Goal: Transaction & Acquisition: Purchase product/service

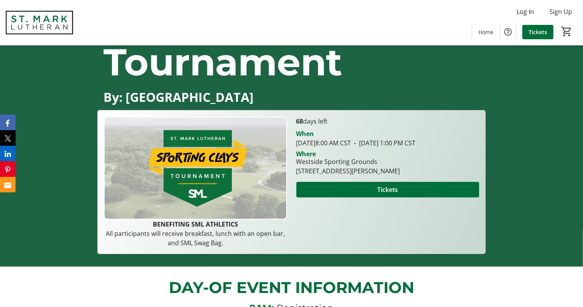
scroll to position [67, 0]
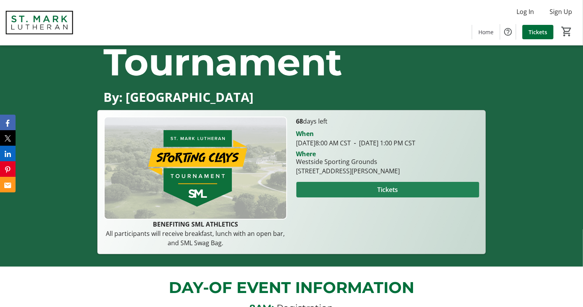
click at [367, 197] on span at bounding box center [388, 190] width 183 height 19
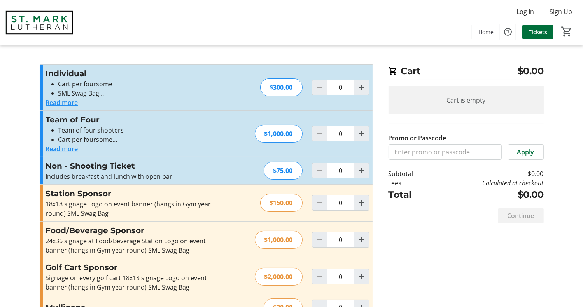
click at [182, 60] on div "Cart $0.00 Cart is empty Promo or Passcode Apply Subtotal $0.00 Fees Calculated…" at bounding box center [292, 233] width 514 height 467
click at [58, 150] on button "Read more" at bounding box center [62, 148] width 32 height 9
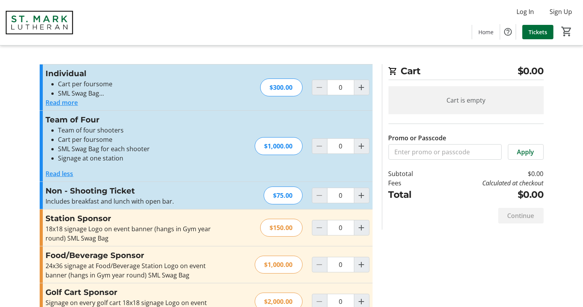
click at [57, 103] on button "Read more" at bounding box center [62, 102] width 32 height 9
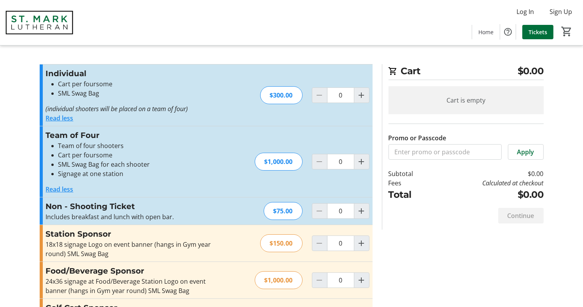
click at [53, 120] on button "Read less" at bounding box center [60, 118] width 28 height 9
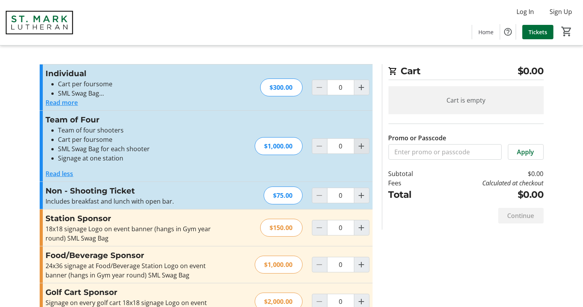
click at [361, 145] on mat-icon "Increment by one" at bounding box center [361, 146] width 9 height 9
type input "1"
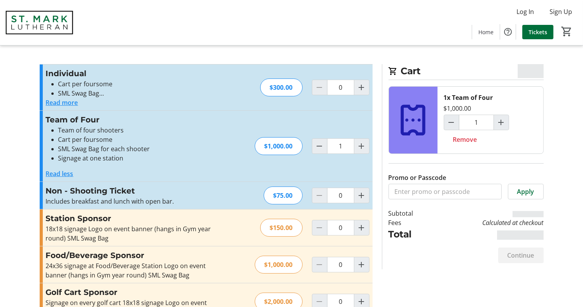
click at [185, 131] on li "Team of four shooters" at bounding box center [137, 130] width 158 height 9
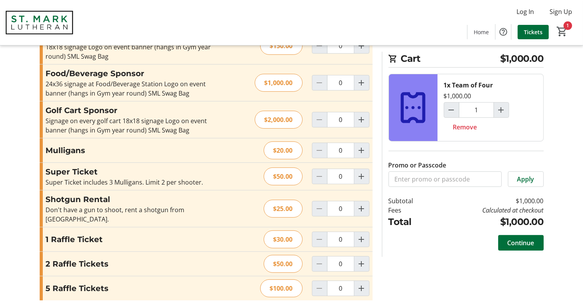
scroll to position [181, 0]
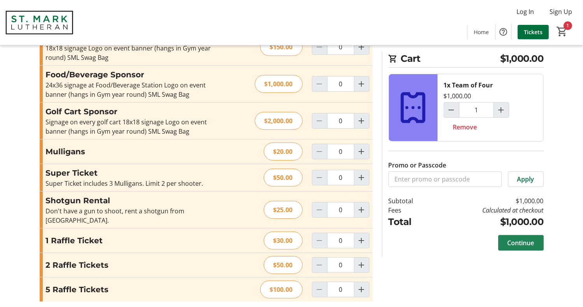
click at [523, 247] on span "Continue" at bounding box center [521, 243] width 27 height 9
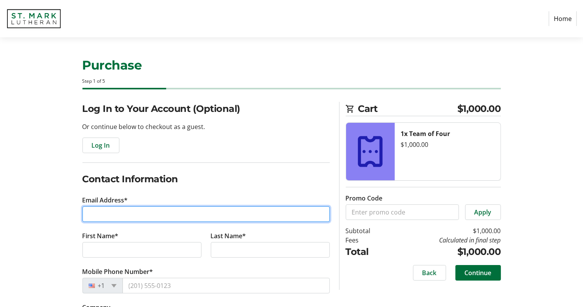
click at [96, 219] on input "Email Address*" at bounding box center [205, 215] width 247 height 16
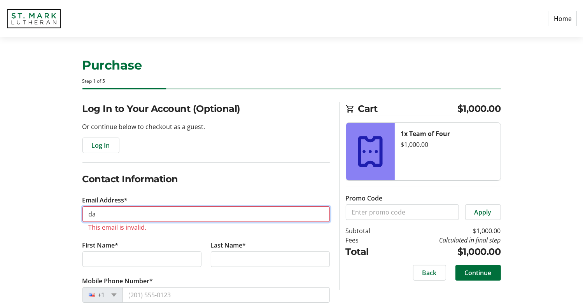
type input "d"
type input "[EMAIL_ADDRESS][PERSON_NAME][DOMAIN_NAME]"
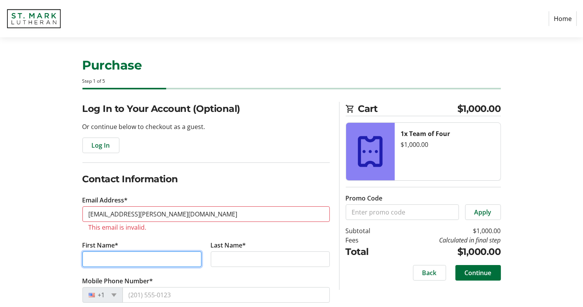
type input "[PERSON_NAME]"
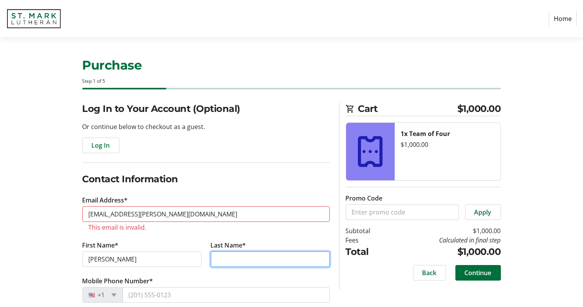
type input "MCMASTER"
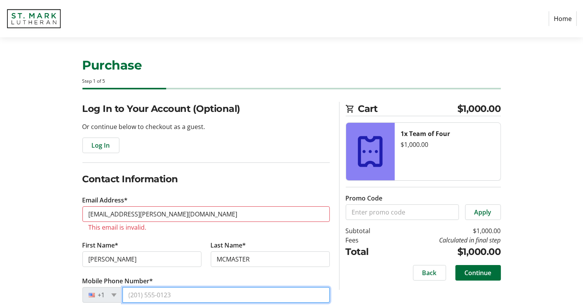
type input "[PHONE_NUMBER]"
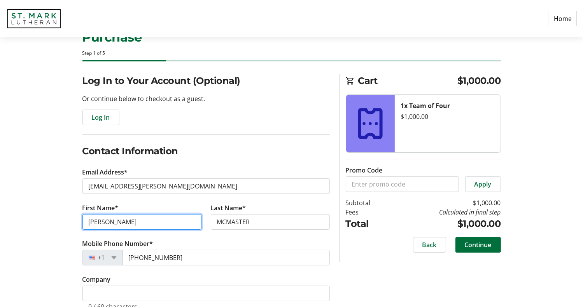
scroll to position [49, 0]
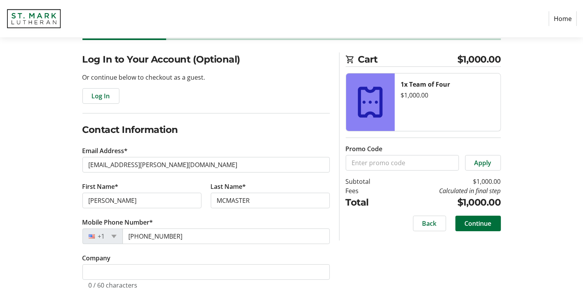
click at [452, 251] on div "Log In to Your Account (Optional) Or continue below to checkout as a guest. Log…" at bounding box center [292, 181] width 514 height 256
click at [481, 223] on span "Continue" at bounding box center [478, 223] width 27 height 9
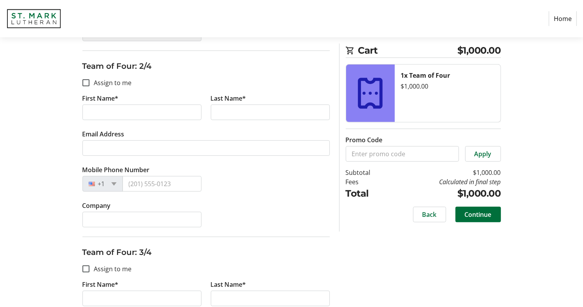
scroll to position [276, 0]
click at [86, 82] on input "Assign to me" at bounding box center [85, 83] width 7 height 7
checkbox input "true"
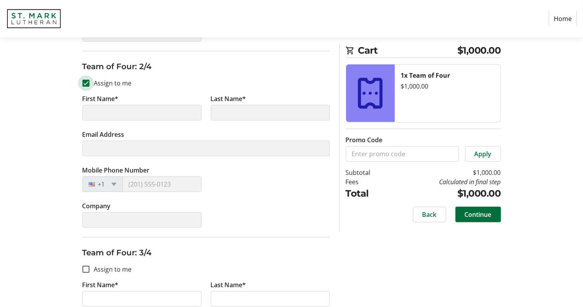
type input "[PERSON_NAME]"
type input "MCMASTER"
type input "[EMAIL_ADDRESS][PERSON_NAME][DOMAIN_NAME]"
type input "[PHONE_NUMBER]"
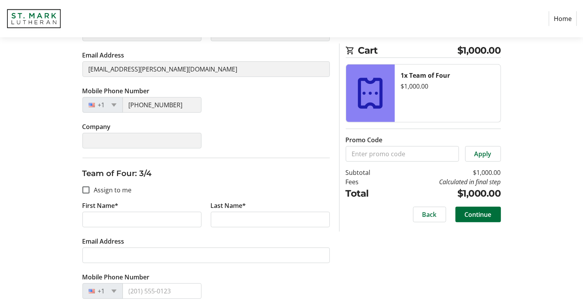
scroll to position [355, 0]
click at [85, 189] on input "Assign to me" at bounding box center [85, 191] width 7 height 7
checkbox input "true"
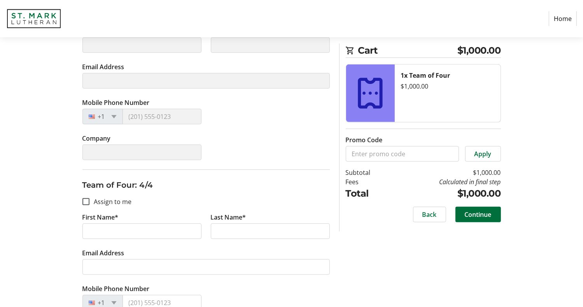
scroll to position [528, 0]
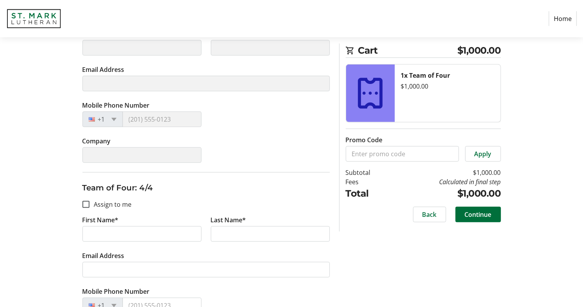
type input "[PERSON_NAME]"
type input "MCMASTER"
type input "[EMAIL_ADDRESS][PERSON_NAME][DOMAIN_NAME]"
type input "[PHONE_NUMBER]"
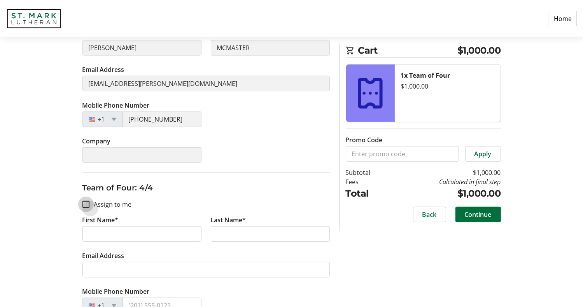
click at [88, 204] on input "Assign to me" at bounding box center [85, 204] width 7 height 7
checkbox input "true"
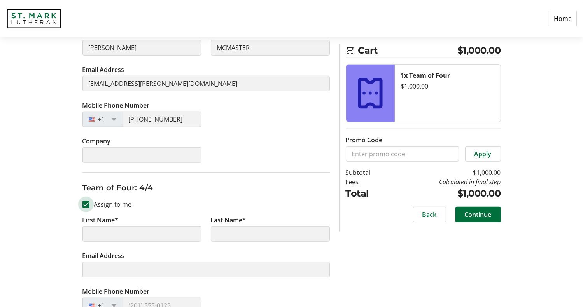
type input "[PERSON_NAME]"
type input "MCMASTER"
type input "[EMAIL_ADDRESS][PERSON_NAME][DOMAIN_NAME]"
type input "[PHONE_NUMBER]"
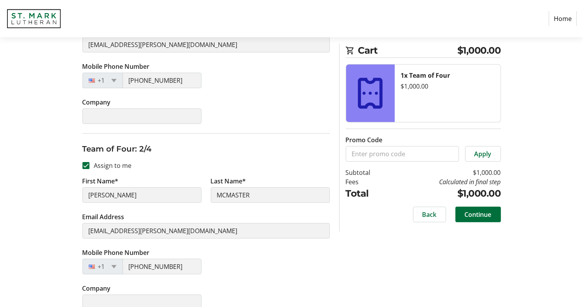
scroll to position [194, 0]
click at [87, 163] on input "Assign to me" at bounding box center [85, 165] width 7 height 7
checkbox input "false"
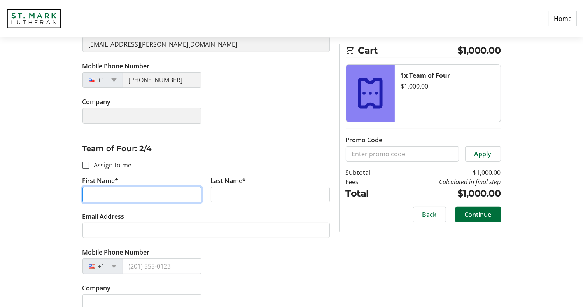
click at [121, 192] on input "First Name*" at bounding box center [141, 195] width 119 height 16
type input "[PERSON_NAME]"
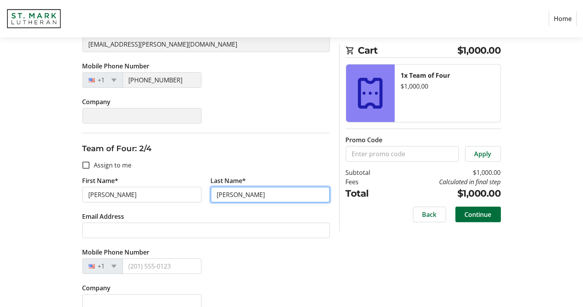
type input "[PERSON_NAME]"
click at [54, 242] on div "Assign Tickets Enter details for each attendee so that they receive their ticke…" at bounding box center [292, 300] width 514 height 784
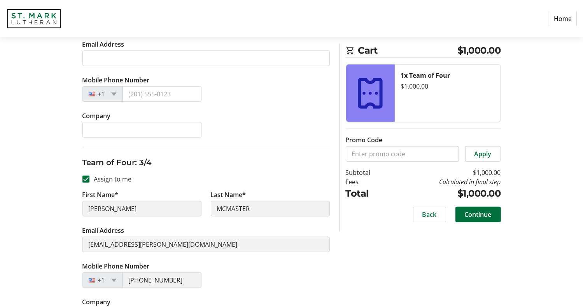
scroll to position [367, 0]
click at [484, 219] on span "Continue" at bounding box center [478, 214] width 27 height 9
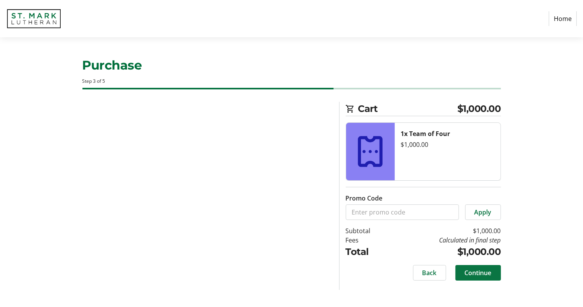
scroll to position [0, 0]
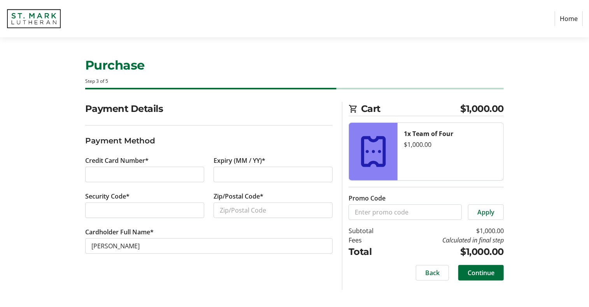
click at [116, 181] on div at bounding box center [144, 175] width 119 height 16
type input "77055"
click at [539, 211] on div "Payment Details Payment Method Credit Card Number* Expiry (MM / YY)* Security C…" at bounding box center [295, 196] width 514 height 188
click at [486, 272] on span "Continue" at bounding box center [481, 272] width 27 height 9
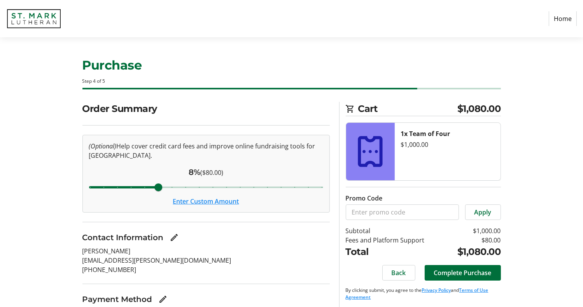
scroll to position [50, 0]
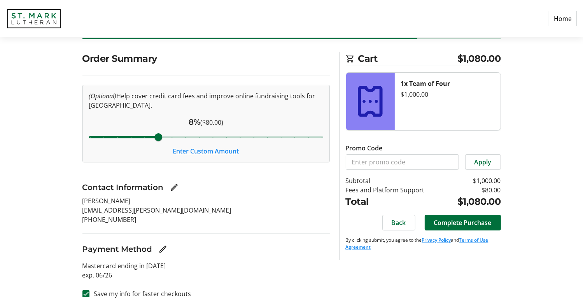
drag, startPoint x: 50, startPoint y: 141, endPoint x: 54, endPoint y: 130, distance: 12.1
click at [50, 141] on div "Order Summary (Optional) Help cover credit card fees and improve online fundrai…" at bounding box center [292, 180] width 514 height 256
drag, startPoint x: 157, startPoint y: 139, endPoint x: 78, endPoint y: 130, distance: 79.9
type input "3"
click at [81, 130] on input "Cover fees percentage" at bounding box center [206, 137] width 251 height 17
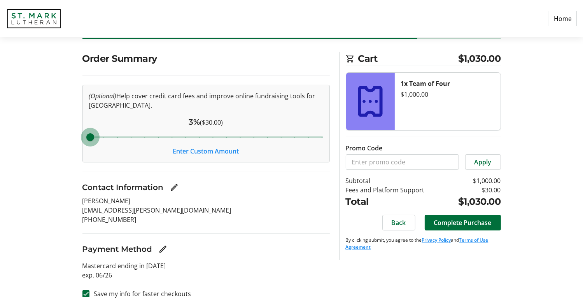
drag, startPoint x: 93, startPoint y: 132, endPoint x: 58, endPoint y: 135, distance: 35.2
click at [81, 135] on input "Cover fees percentage" at bounding box center [206, 137] width 251 height 17
click at [201, 151] on button "Enter Custom Amount" at bounding box center [206, 151] width 66 height 9
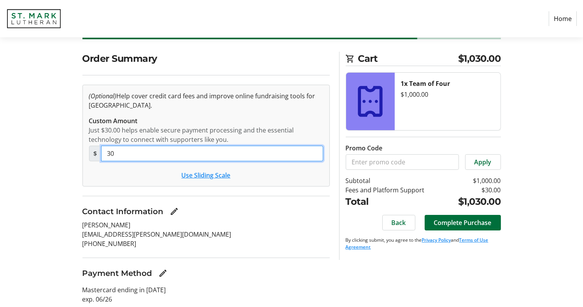
drag, startPoint x: 185, startPoint y: 153, endPoint x: 79, endPoint y: 151, distance: 105.9
click at [79, 151] on div "Order Summary (Optional) Help cover credit card fees and improve online fundrai…" at bounding box center [206, 192] width 257 height 281
type input "0"
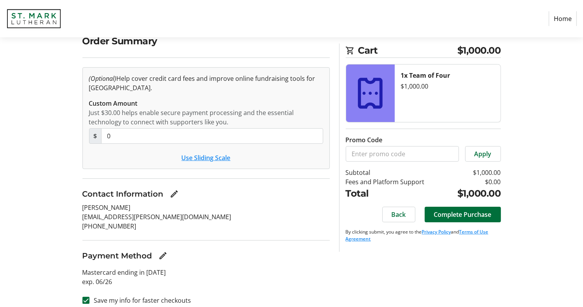
scroll to position [74, 0]
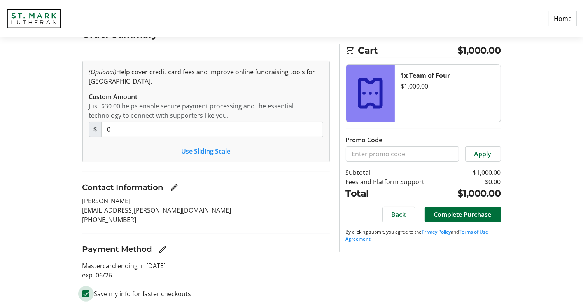
click at [89, 293] on input "Save my info for faster checkouts" at bounding box center [85, 294] width 7 height 7
checkbox input "false"
click at [446, 211] on span "Complete Purchase" at bounding box center [463, 214] width 58 height 9
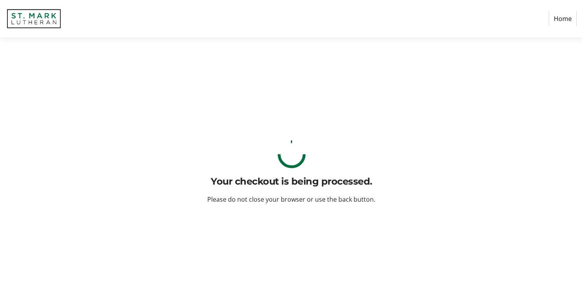
scroll to position [0, 0]
